Goal: Information Seeking & Learning: Learn about a topic

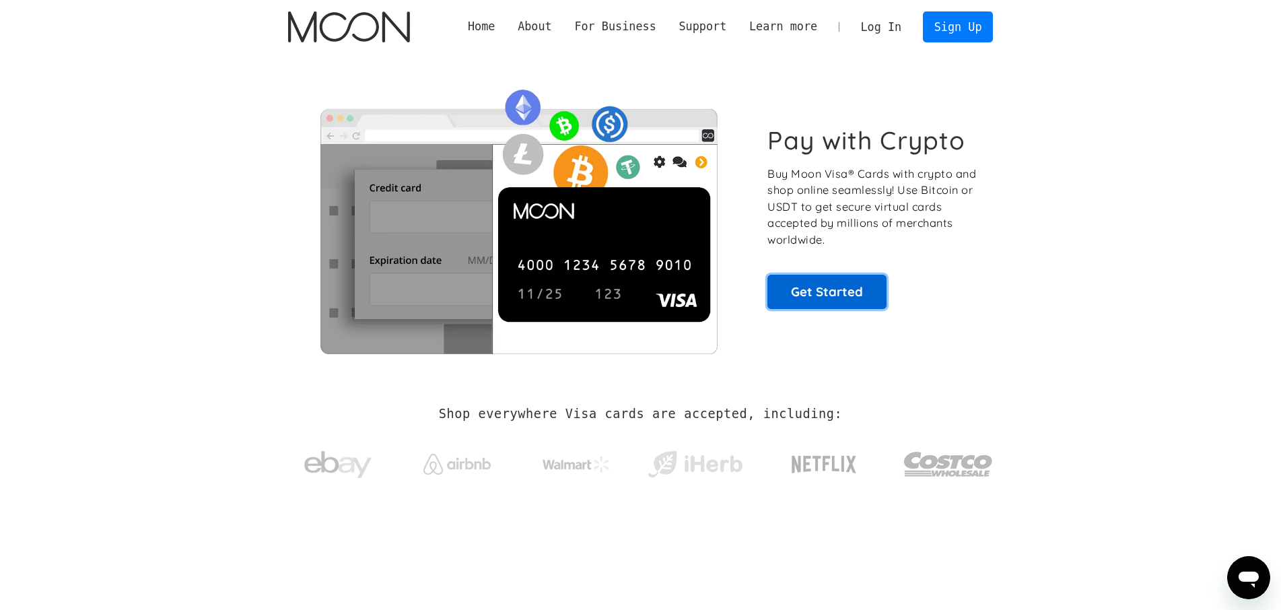
click at [830, 292] on link "Get Started" at bounding box center [827, 292] width 119 height 34
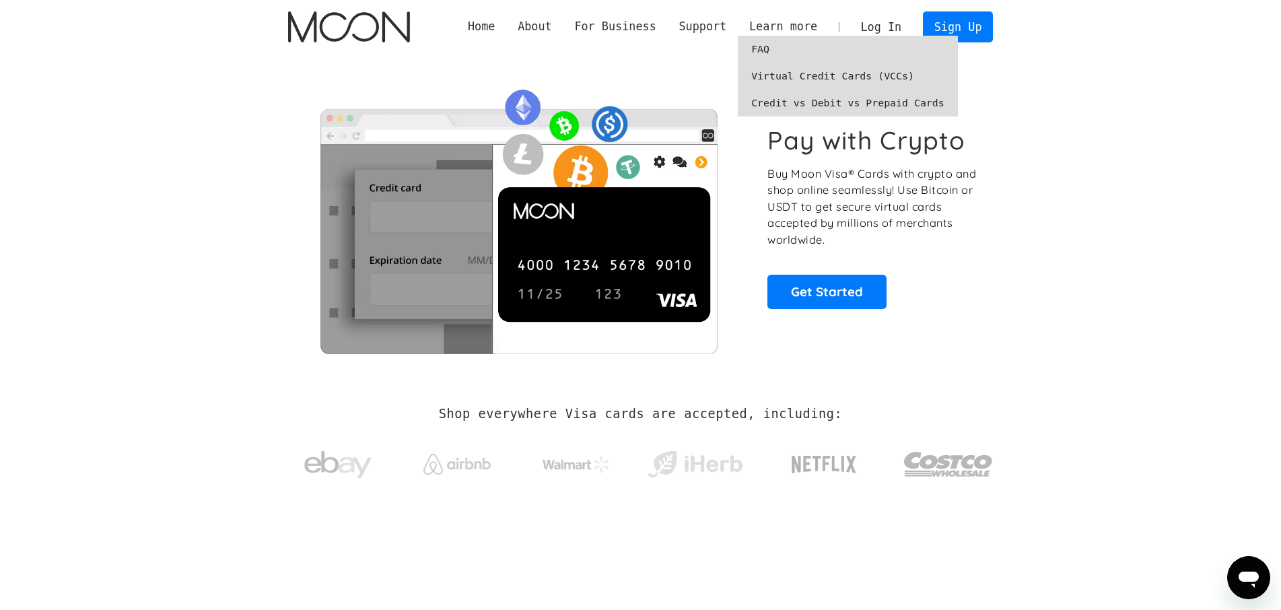
click at [777, 50] on link "FAQ" at bounding box center [848, 49] width 220 height 27
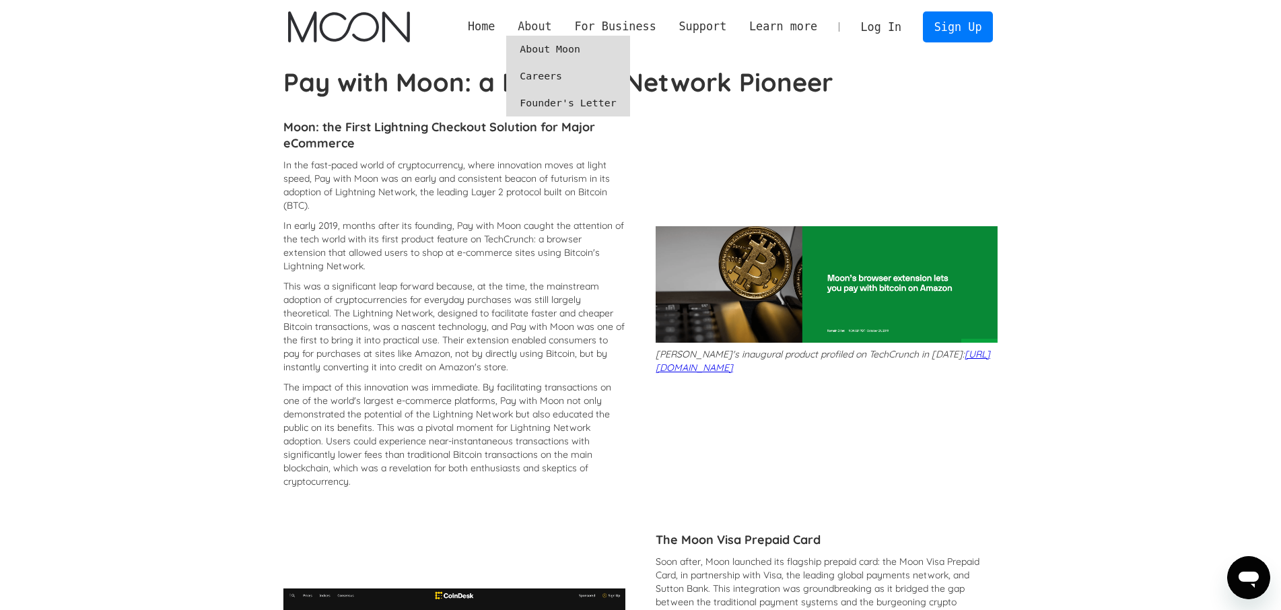
click at [552, 24] on div "About" at bounding box center [535, 26] width 34 height 17
click at [552, 25] on div "About" at bounding box center [535, 26] width 34 height 17
click at [552, 32] on div "About" at bounding box center [535, 26] width 34 height 17
click at [568, 44] on link "About Moon" at bounding box center [567, 49] width 123 height 27
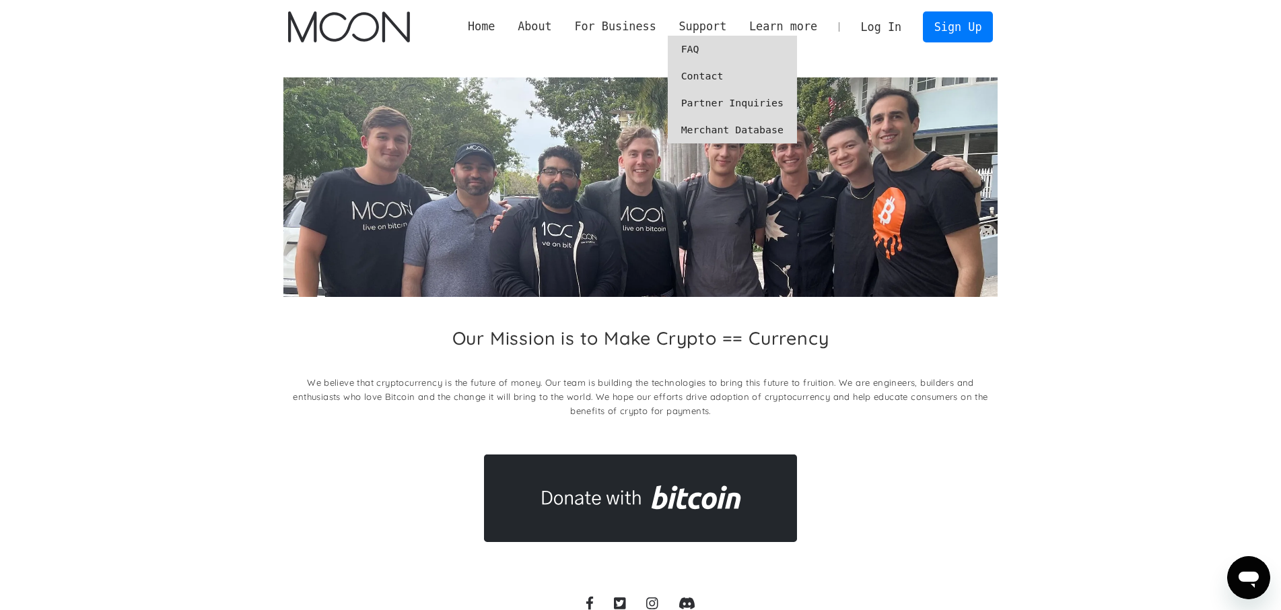
click at [711, 49] on link "FAQ" at bounding box center [732, 49] width 129 height 27
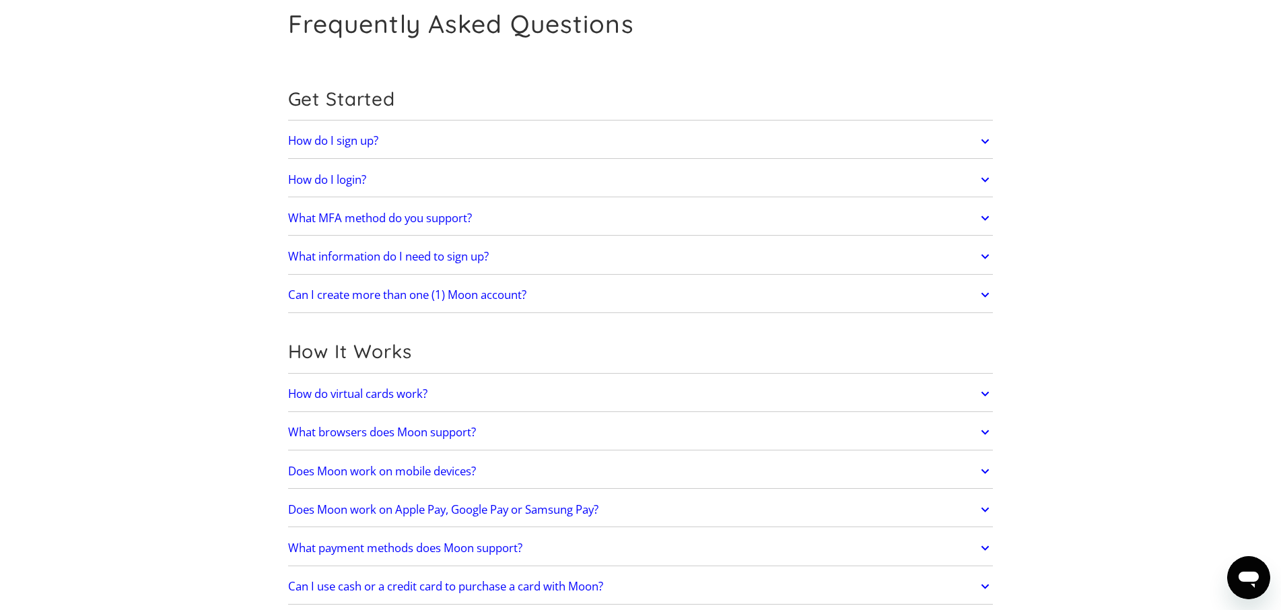
scroll to position [137, 0]
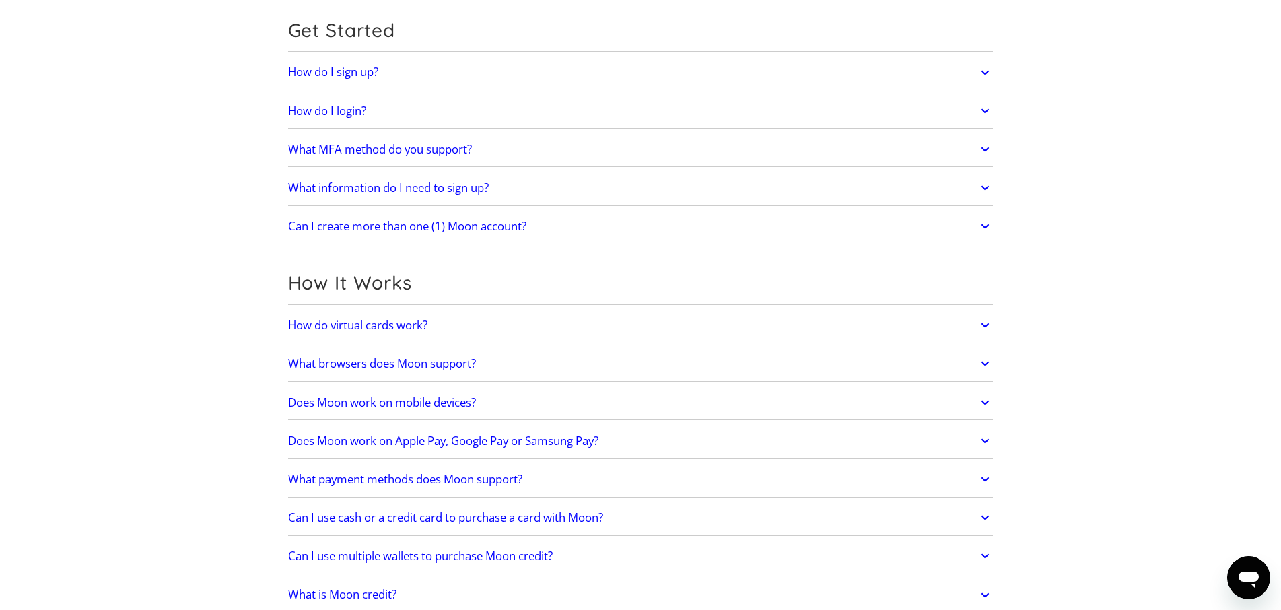
click at [502, 514] on h2 "Can I use cash or a credit card to purchase a card with Moon?" at bounding box center [445, 517] width 315 height 13
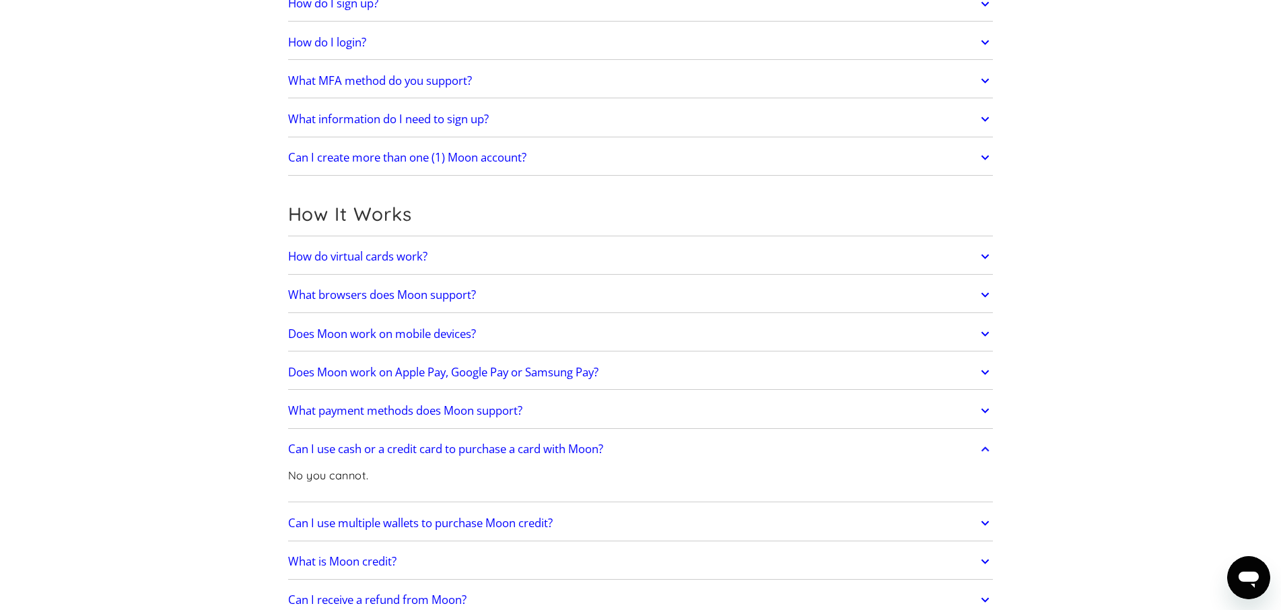
click at [454, 517] on h2 "Can I use multiple wallets to purchase Moon credit?" at bounding box center [420, 522] width 265 height 13
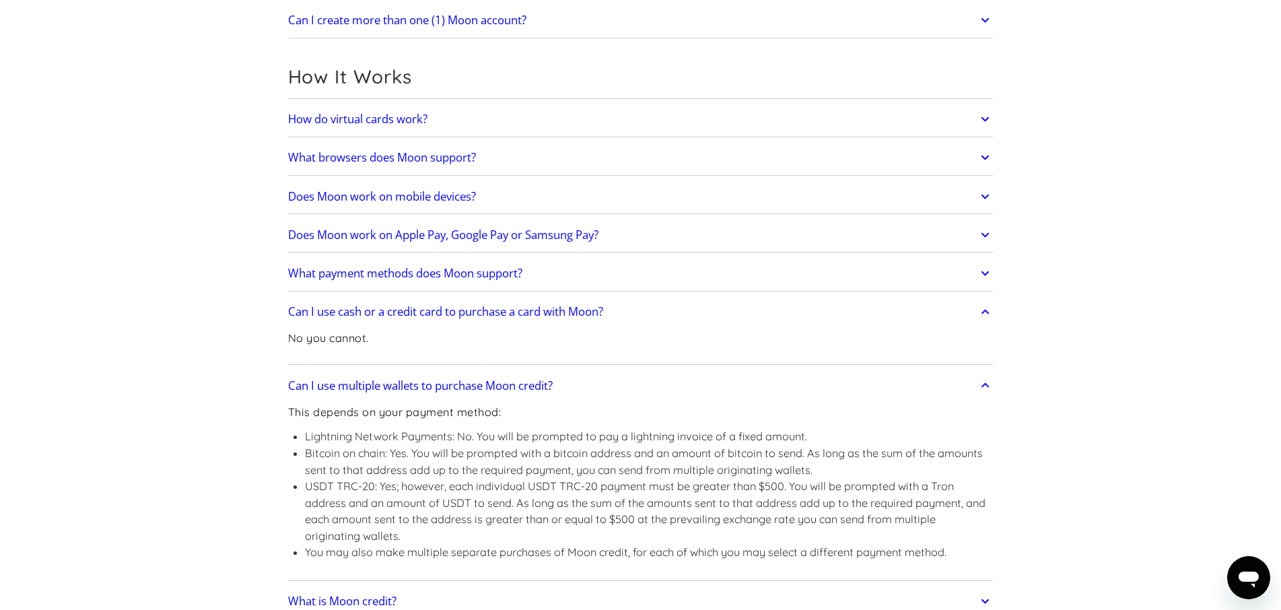
scroll to position [412, 0]
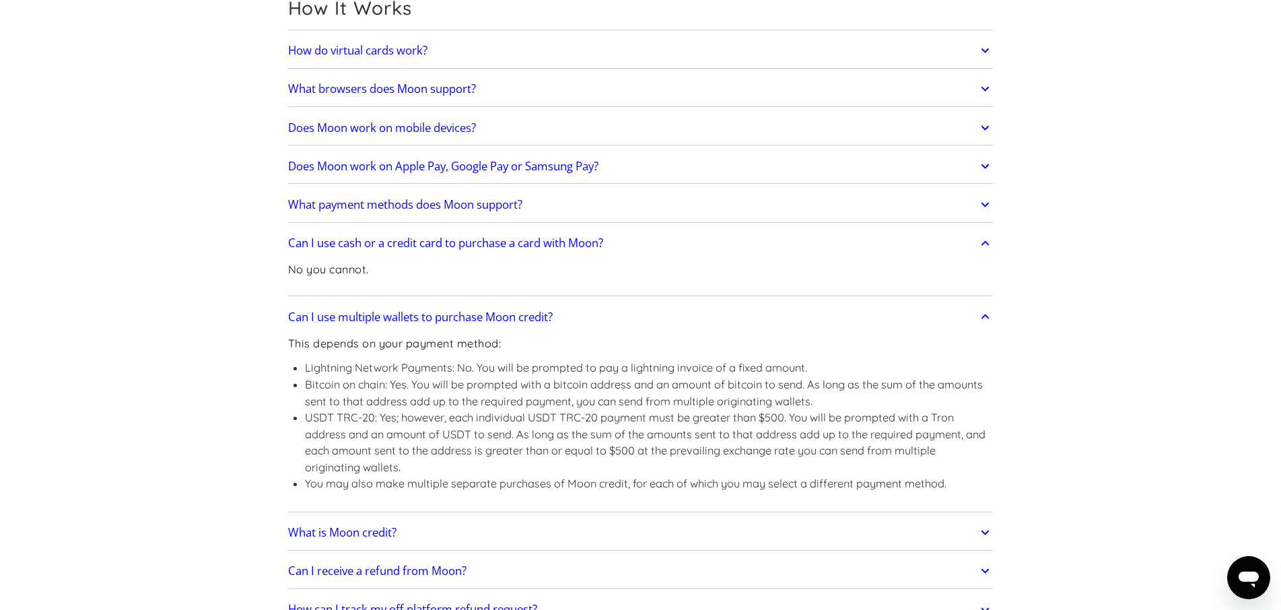
click at [360, 526] on h2 "What is Moon credit?" at bounding box center [342, 532] width 108 height 13
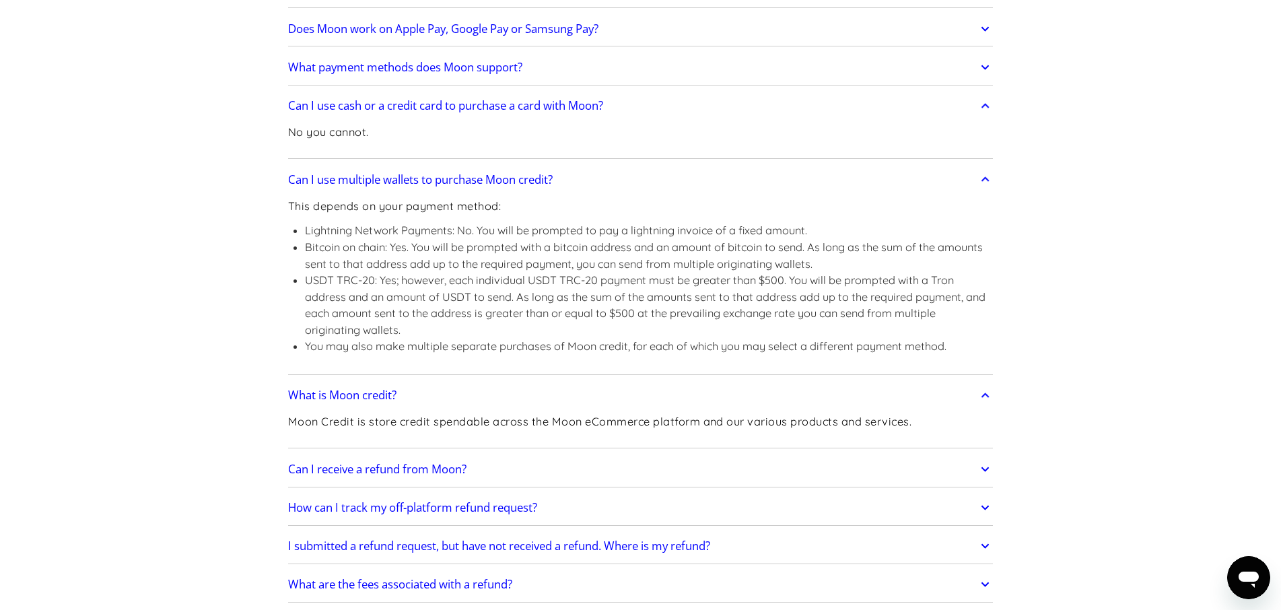
scroll to position [618, 0]
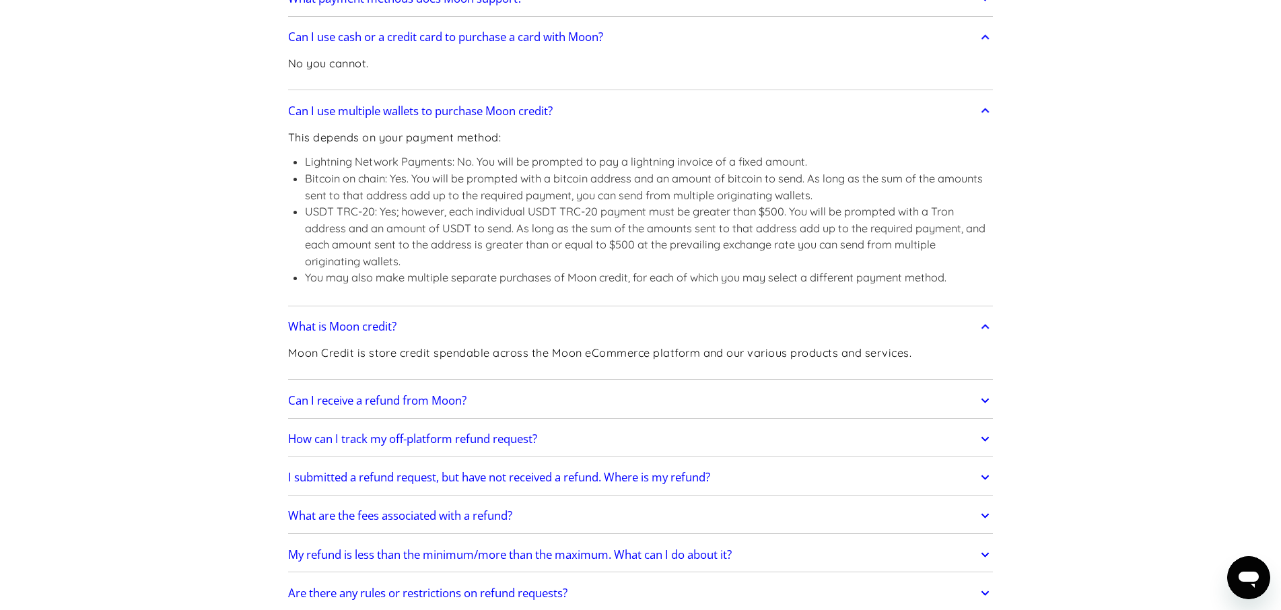
click at [324, 394] on h2 "Can I receive a refund from Moon?" at bounding box center [377, 400] width 178 height 13
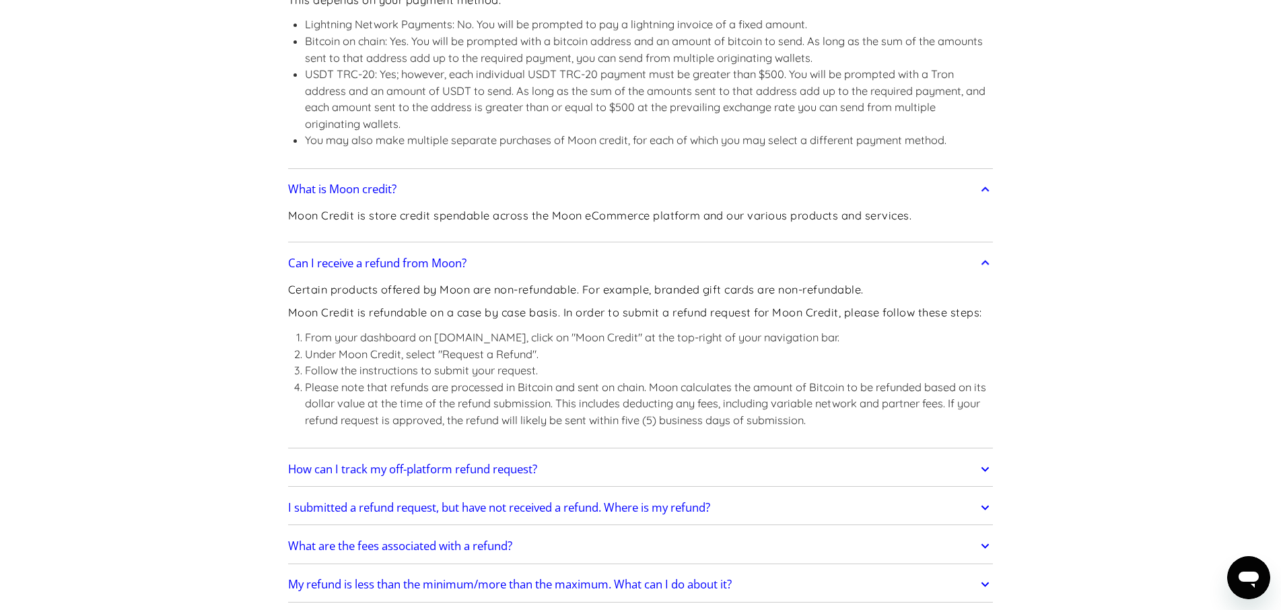
scroll to position [824, 0]
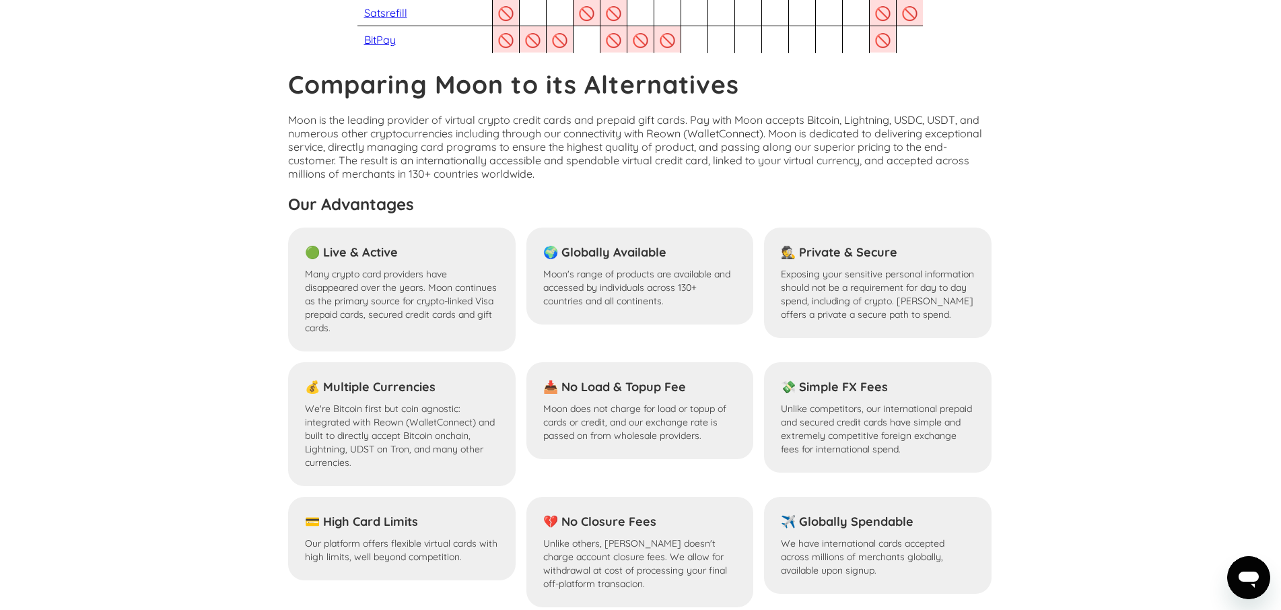
scroll to position [962, 0]
